Goal: Communication & Community: Answer question/provide support

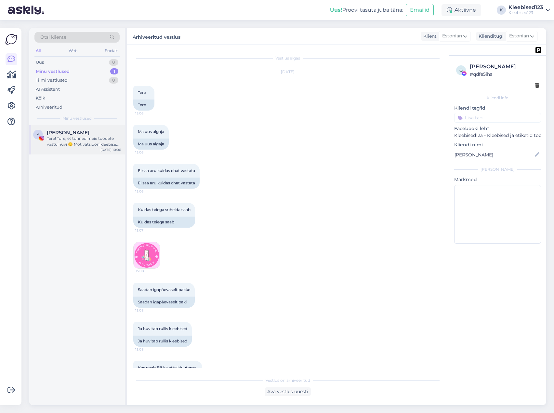
scroll to position [1049, 0]
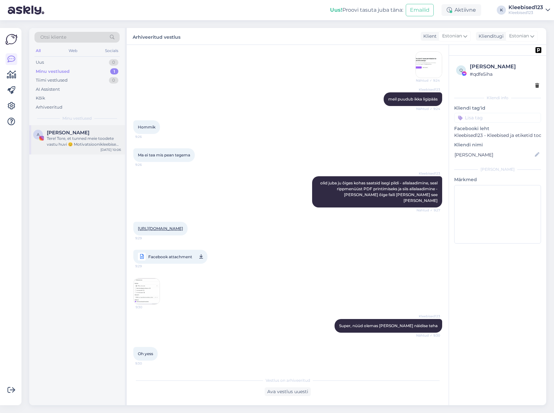
click at [79, 140] on div "Tere! Tore, et tunned meie toodete vastu huvi 😊 Motivatsioonikleebised pakume 2…" at bounding box center [84, 142] width 74 height 12
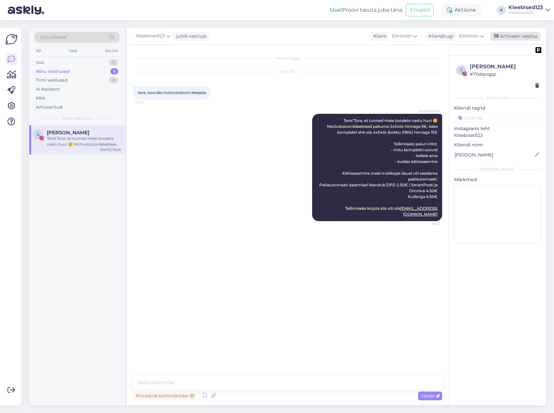
click at [516, 37] on div "Arhiveeri vestlus" at bounding box center [515, 36] width 50 height 9
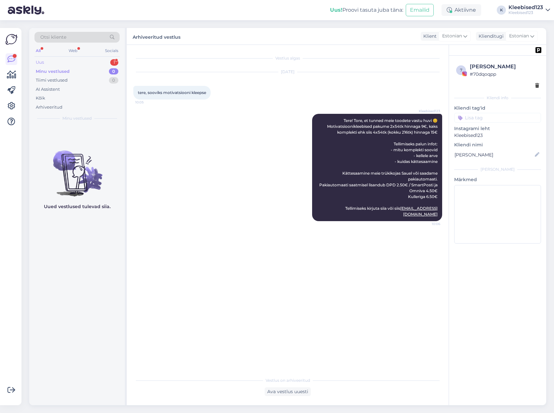
click at [56, 59] on div "Uus 1" at bounding box center [76, 62] width 85 height 9
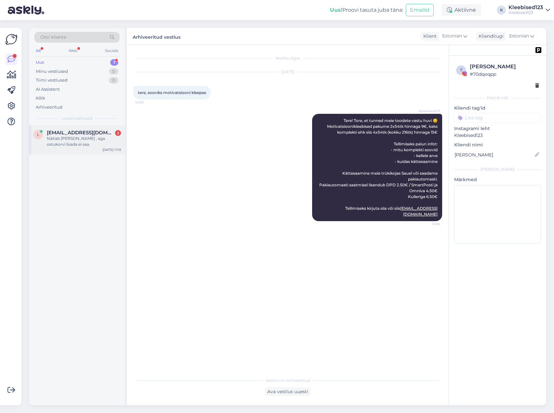
click at [57, 135] on span "[EMAIL_ADDRESS][DOMAIN_NAME]" at bounding box center [81, 133] width 68 height 6
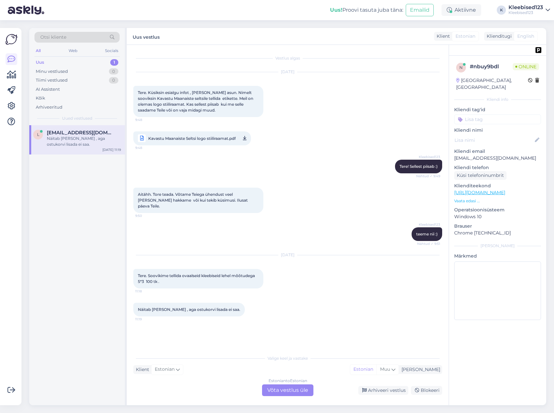
drag, startPoint x: 276, startPoint y: 388, endPoint x: 269, endPoint y: 386, distance: 6.7
click at [275, 389] on div "Estonian to Estonian Võta vestlus üle" at bounding box center [287, 390] width 51 height 12
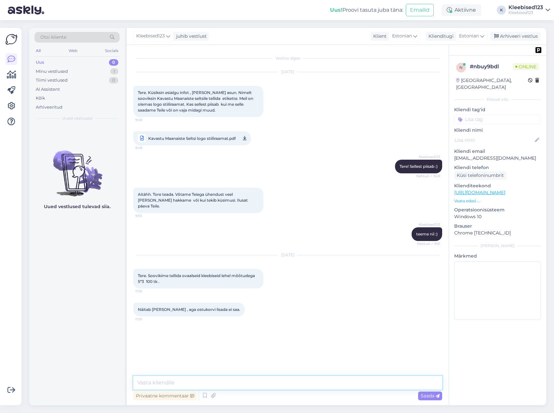
click at [219, 384] on textarea at bounding box center [287, 383] width 309 height 14
type textarea "Tere!"
type textarea "Meil uuendusega läks [PERSON_NAME], [PERSON_NAME] on oranz, [PERSON_NAME] küljel"
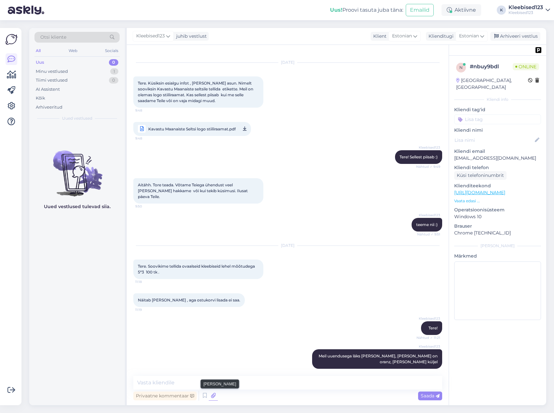
click at [214, 396] on icon at bounding box center [213, 396] width 9 height 10
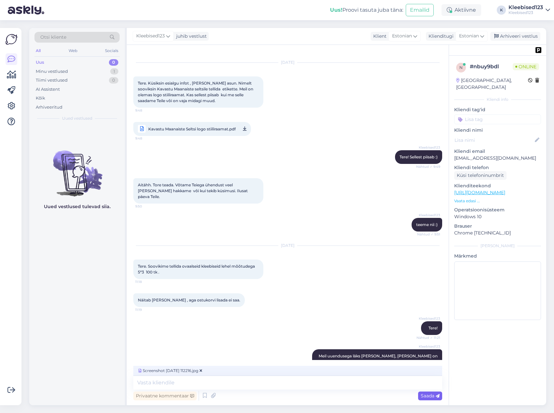
click at [423, 395] on span "Saada" at bounding box center [430, 396] width 19 height 6
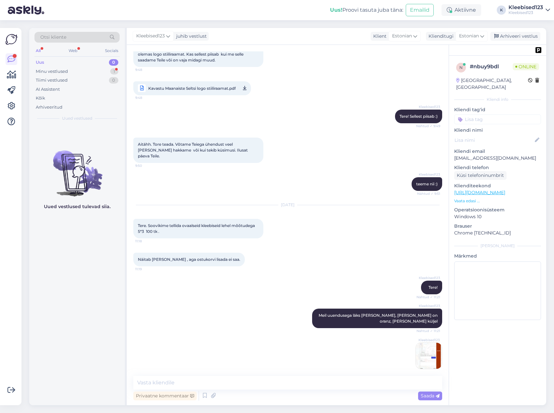
scroll to position [112, 0]
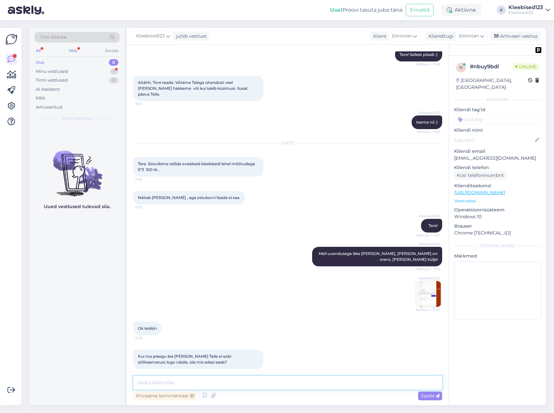
click at [163, 384] on textarea at bounding box center [287, 383] width 309 height 14
type textarea "Siis tuleb emailile näidis, kui kõi"
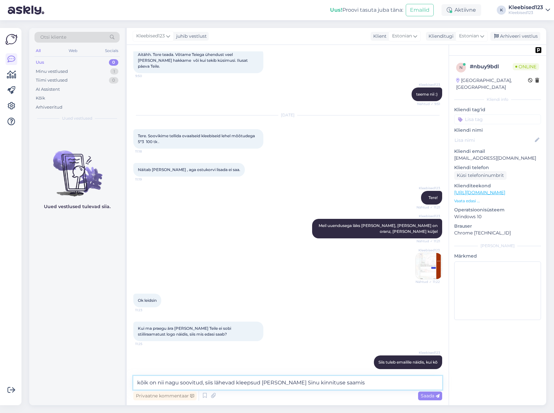
type textarea "kõik on nii nagu soovitud, siis lähevad kleepsud [PERSON_NAME] Sinu kinnituse s…"
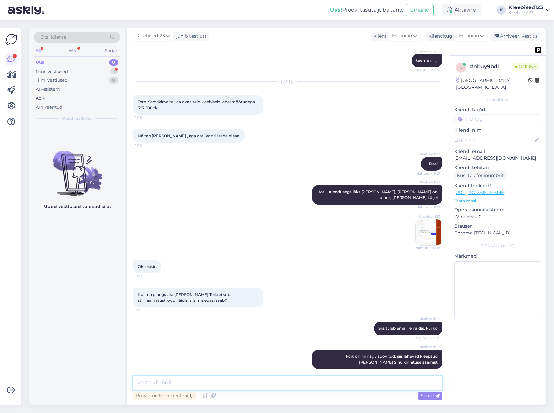
scroll to position [207, 0]
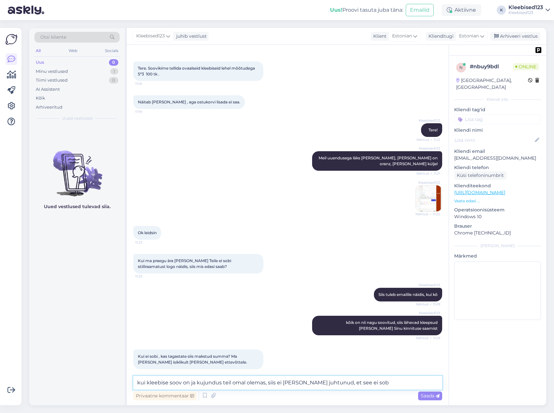
type textarea "kui kleebise soov on ja kujundus teil omal olemas, siis ei [PERSON_NAME] juhtun…"
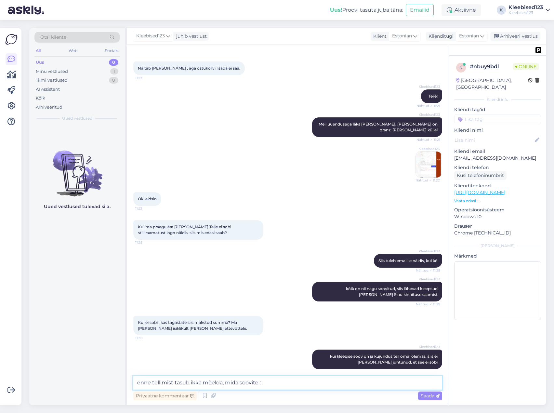
type textarea "enne tellimist tasub ikka mõelda, mida soovite :)"
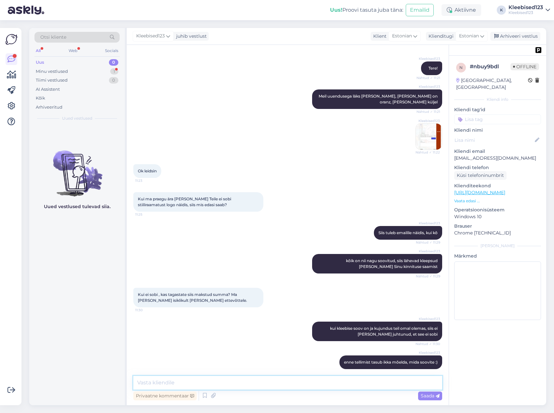
scroll to position [393, 0]
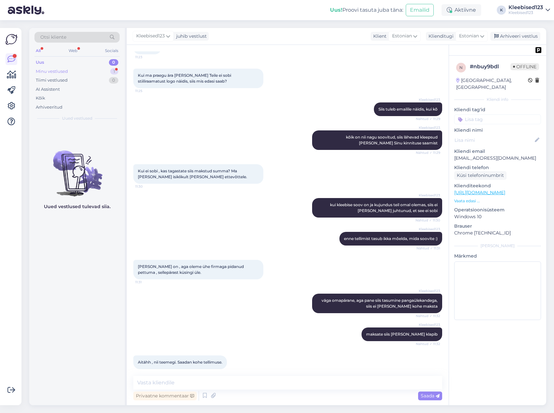
click at [72, 71] on div "Minu vestlused 1" at bounding box center [76, 71] width 85 height 9
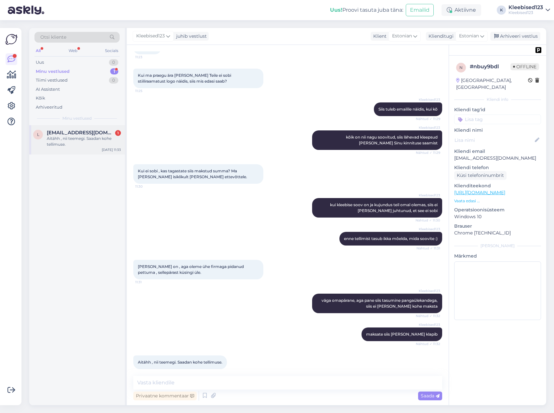
click at [52, 135] on span "[EMAIL_ADDRESS][DOMAIN_NAME]" at bounding box center [81, 133] width 68 height 6
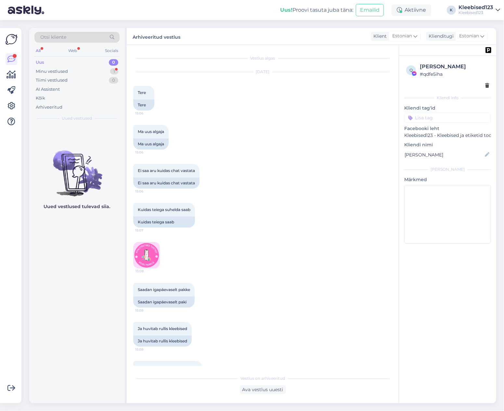
scroll to position [1051, 0]
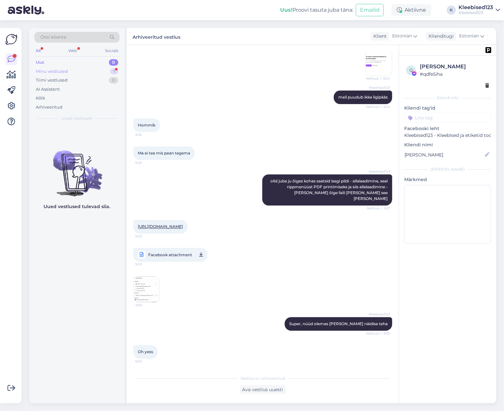
click at [64, 72] on div "Minu vestlused" at bounding box center [52, 71] width 32 height 7
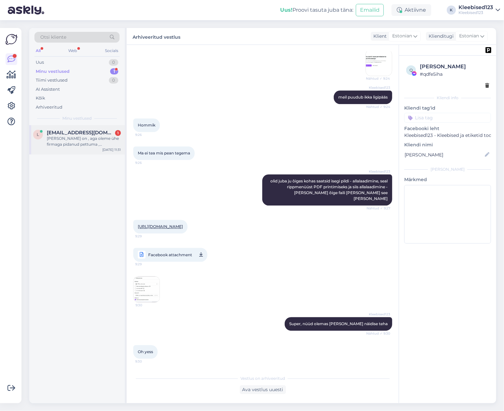
click at [71, 132] on span "[EMAIL_ADDRESS][DOMAIN_NAME]" at bounding box center [81, 133] width 68 height 6
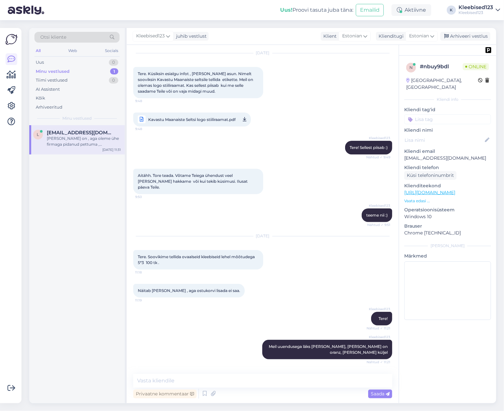
scroll to position [0, 0]
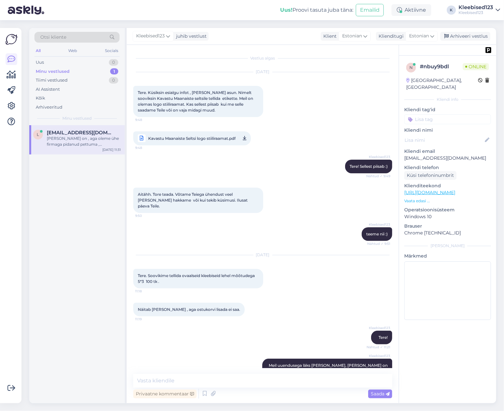
click at [189, 135] on span "Kavastu Maanaiste Seltsi logo stiiliraamat.pdf" at bounding box center [191, 138] width 87 height 8
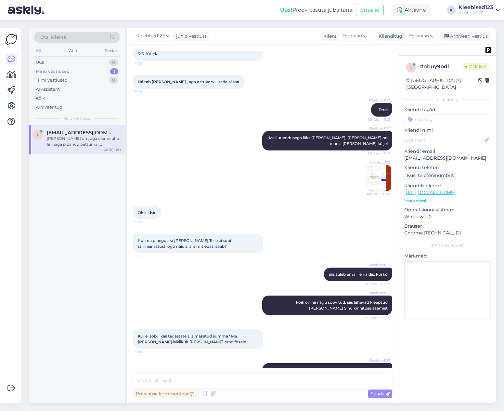
scroll to position [305, 0]
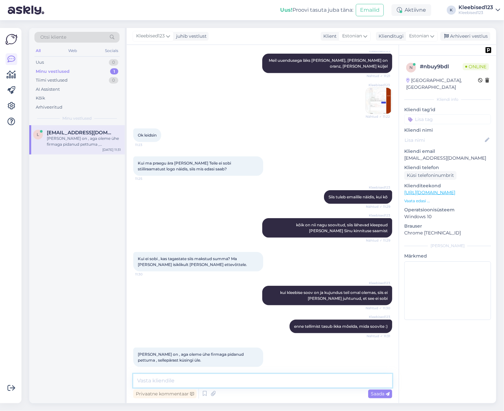
drag, startPoint x: 182, startPoint y: 384, endPoint x: 189, endPoint y: 381, distance: 6.8
click at [182, 384] on textarea at bounding box center [262, 381] width 259 height 14
type textarea "väga omapärane, aga pane siis tasumine pangaülekandega, siis ei [PERSON_NAME] k…"
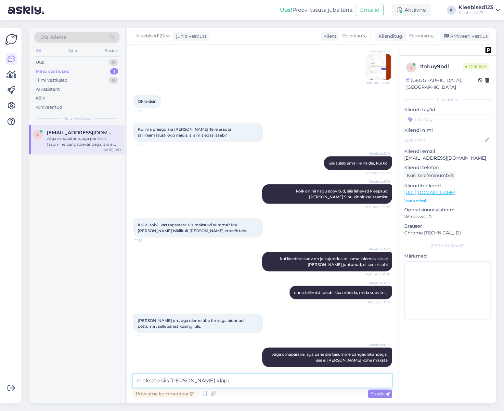
type textarea "maksate siis [PERSON_NAME] klapib"
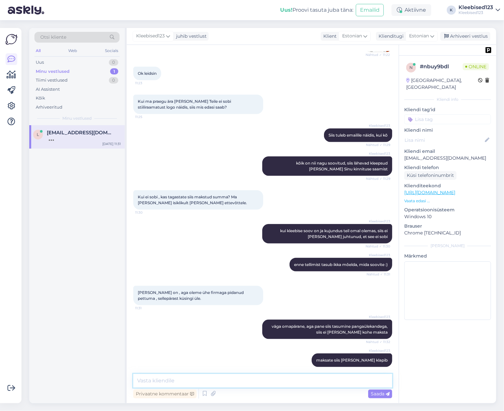
scroll to position [395, 0]
